Goal: Transaction & Acquisition: Download file/media

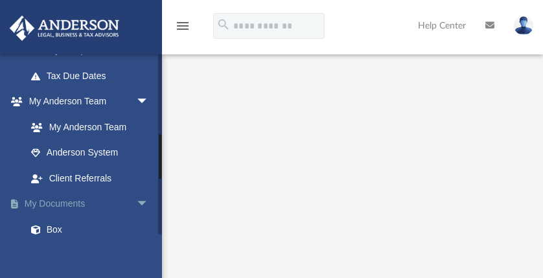
scroll to position [345, 0]
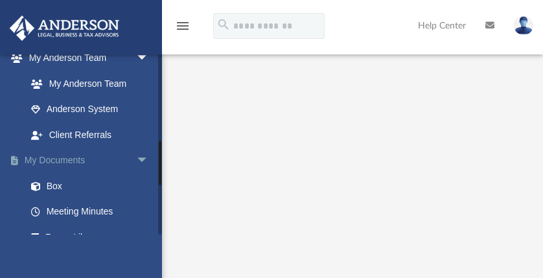
click at [75, 157] on link "My Documents arrow_drop_down" at bounding box center [88, 161] width 159 height 26
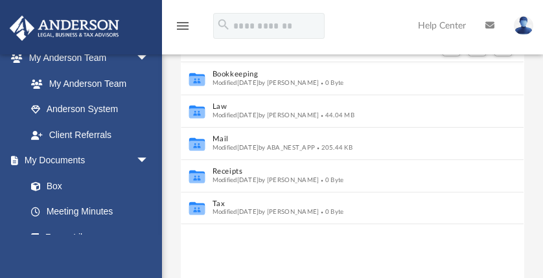
scroll to position [288, 336]
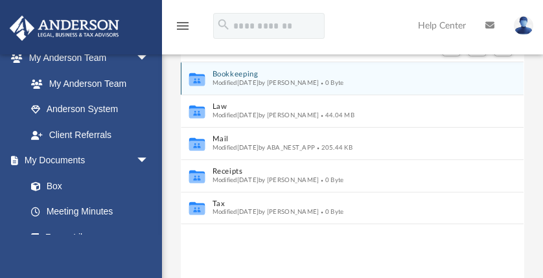
click at [244, 76] on button "Bookkeeping" at bounding box center [344, 74] width 262 height 8
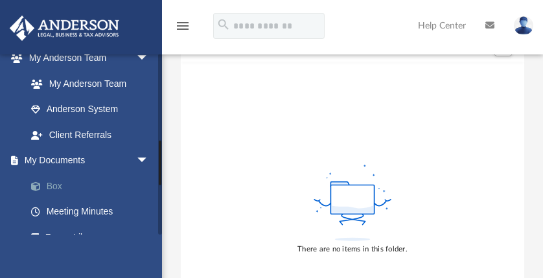
click at [58, 184] on link "Box" at bounding box center [93, 186] width 150 height 26
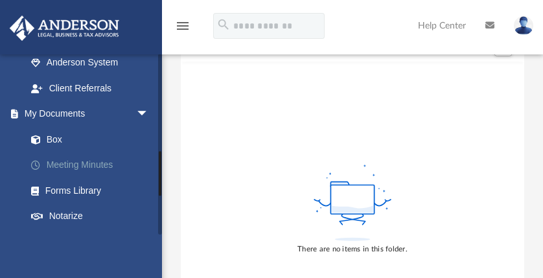
scroll to position [389, 0]
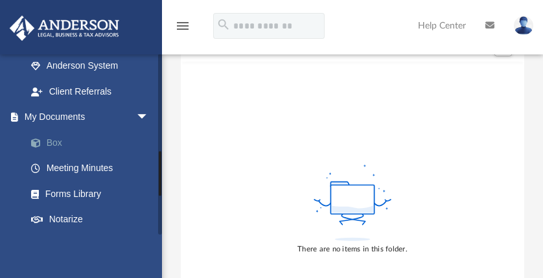
click at [63, 148] on link "Box" at bounding box center [93, 143] width 150 height 26
click at [72, 113] on link "My Documents arrow_drop_down" at bounding box center [88, 117] width 159 height 26
click at [143, 113] on span "arrow_drop_down" at bounding box center [149, 117] width 26 height 27
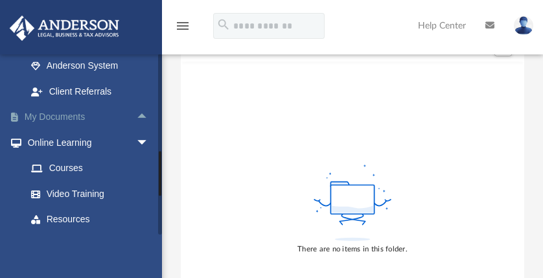
click at [52, 114] on link "My Documents arrow_drop_up" at bounding box center [88, 117] width 159 height 26
click at [81, 115] on link "My Documents arrow_drop_up" at bounding box center [88, 117] width 159 height 26
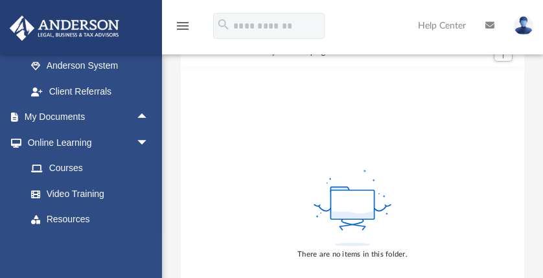
scroll to position [0, 0]
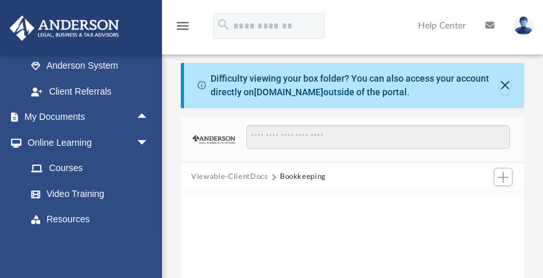
click at [240, 176] on button "Viewable-ClientDocs" at bounding box center [229, 177] width 76 height 12
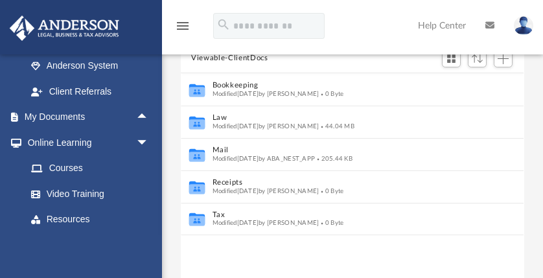
scroll to position [130, 0]
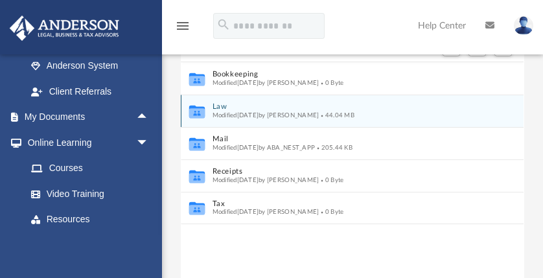
click at [231, 109] on button "Law" at bounding box center [344, 106] width 262 height 8
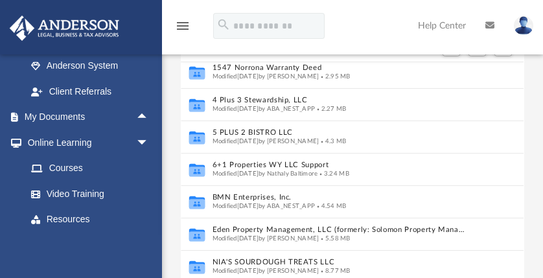
scroll to position [43, 0]
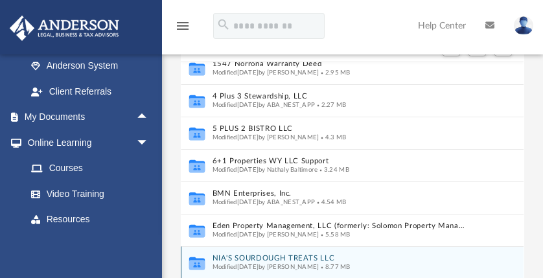
click at [282, 257] on button "NIA'S SOURDOUGH TREATS LLC" at bounding box center [341, 258] width 256 height 8
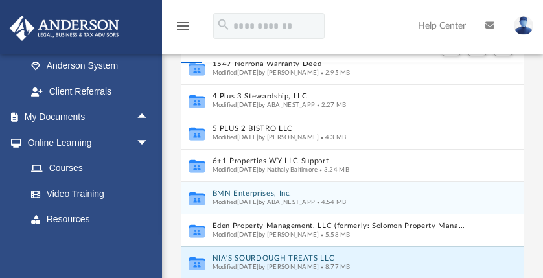
scroll to position [0, 0]
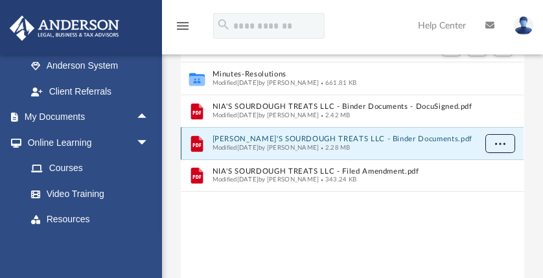
click at [496, 140] on span "More options" at bounding box center [500, 142] width 10 height 7
click at [495, 194] on li "Download" at bounding box center [489, 190] width 38 height 14
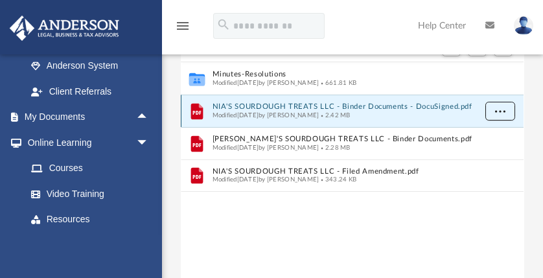
click at [508, 111] on button "More options" at bounding box center [500, 111] width 30 height 19
click at [494, 155] on li "Download" at bounding box center [489, 157] width 38 height 14
